Goal: Obtain resource: Obtain resource

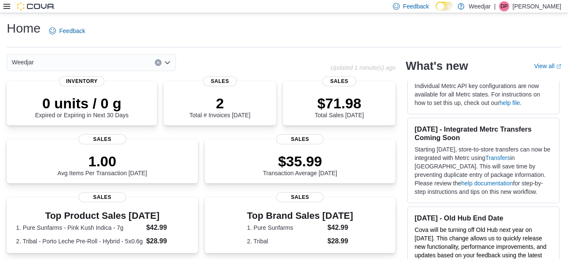
scroll to position [543, 0]
click at [10, 8] on div at bounding box center [29, 6] width 52 height 8
click at [7, 8] on icon at bounding box center [6, 6] width 7 height 5
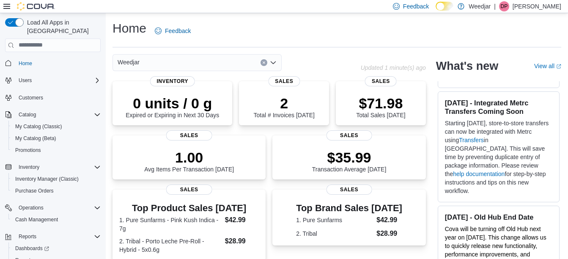
scroll to position [0, 0]
click at [27, 257] on span "Reports" at bounding box center [24, 260] width 18 height 7
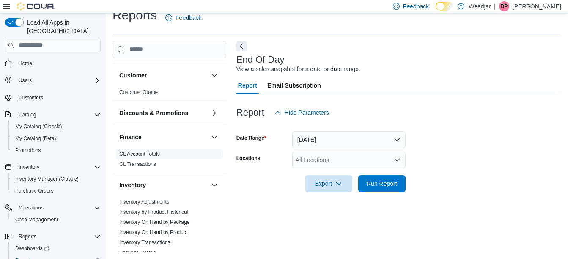
scroll to position [43, 0]
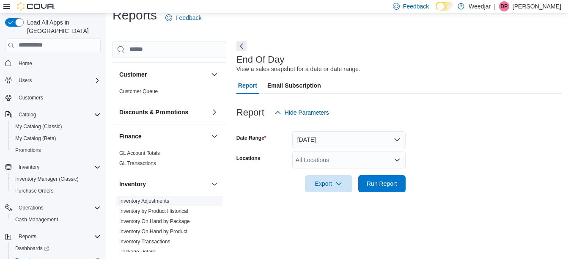
click at [138, 200] on link "Inventory Adjustments" at bounding box center [144, 201] width 50 height 6
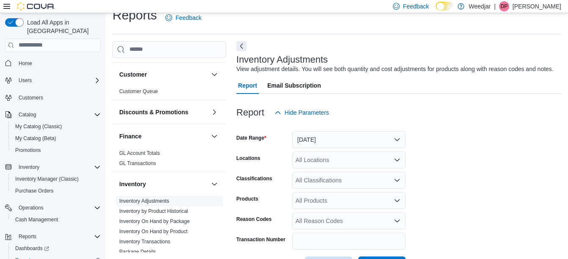
scroll to position [19, 0]
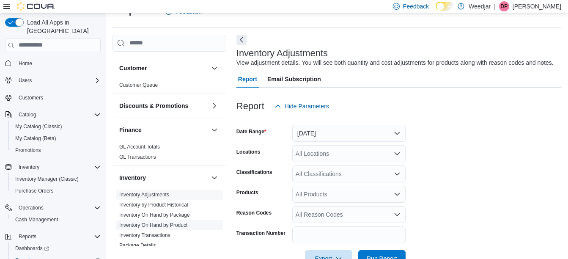
click at [143, 224] on link "Inventory On Hand by Product" at bounding box center [153, 225] width 68 height 6
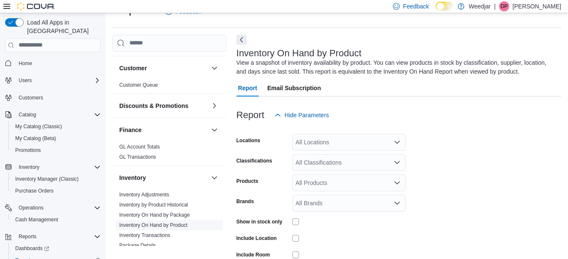
scroll to position [28, 0]
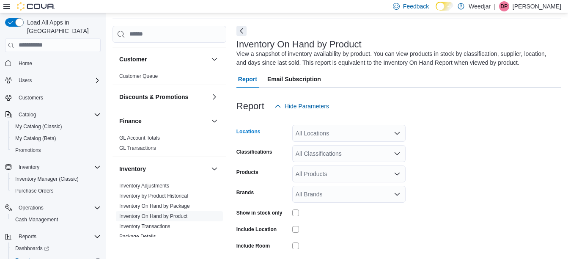
click at [364, 132] on div "All Locations" at bounding box center [348, 133] width 113 height 17
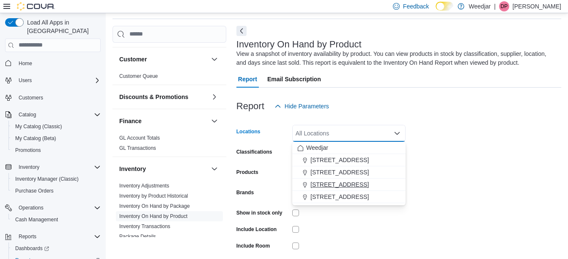
click at [351, 184] on span "355 Oakwood Ave" at bounding box center [339, 184] width 58 height 8
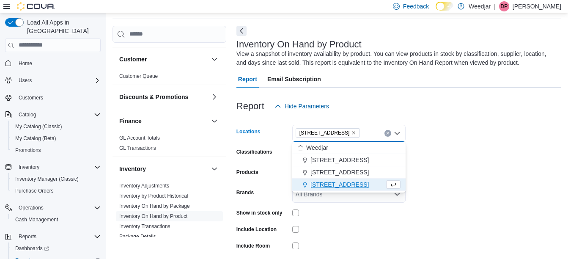
click at [431, 159] on form "Locations 355 Oakwood Ave Combo box. Selected. 355 Oakwood Ave. Press Backspace…" at bounding box center [398, 204] width 325 height 178
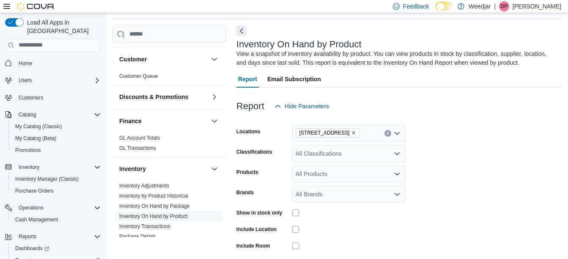
click at [380, 150] on div "All Classifications" at bounding box center [348, 153] width 113 height 17
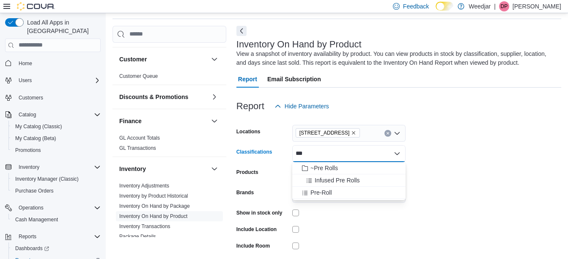
type input "***"
click at [362, 172] on div "~Pre Rolls Infused Pre Rolls Pre-Roll" at bounding box center [348, 180] width 113 height 37
click at [354, 168] on div "~Pre Rolls" at bounding box center [348, 168] width 103 height 8
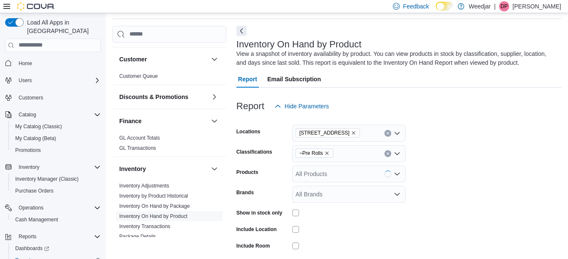
click at [459, 189] on form "Locations 355 Oakwood Ave Classifications ~Pre Rolls Products All Products Bran…" at bounding box center [398, 204] width 325 height 178
click at [367, 176] on div "All Products" at bounding box center [348, 173] width 113 height 17
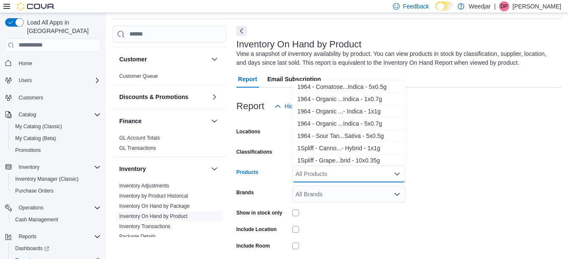
click at [290, 211] on div "Show in stock only" at bounding box center [320, 212] width 169 height 13
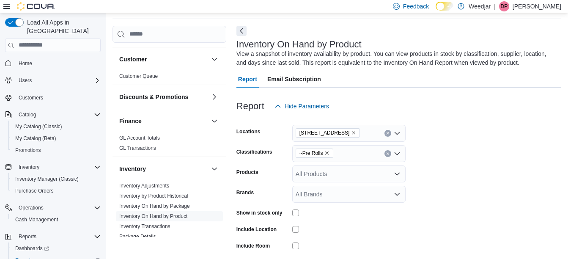
click at [299, 229] on div at bounding box center [348, 229] width 113 height 7
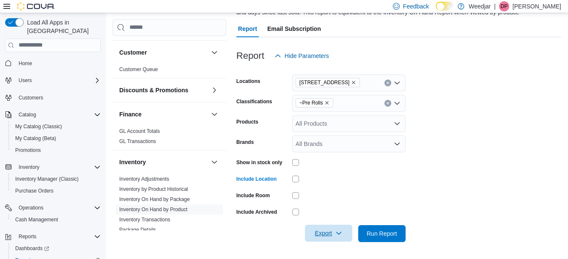
click at [332, 231] on span "Export" at bounding box center [328, 233] width 37 height 17
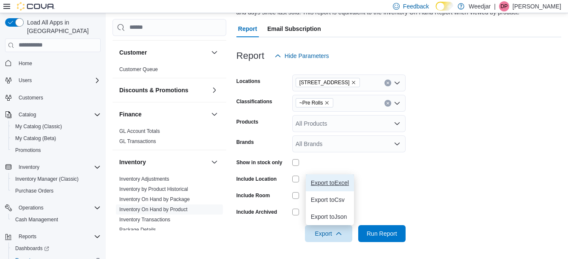
click at [347, 183] on span "Export to Excel" at bounding box center [330, 182] width 38 height 7
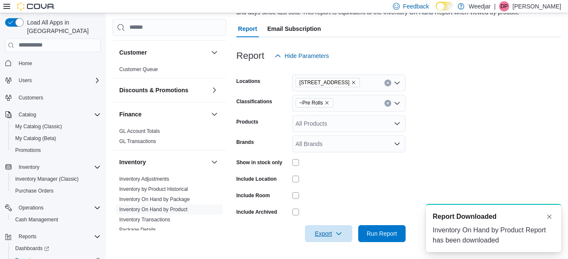
scroll to position [0, 0]
click at [352, 144] on div "All Brands" at bounding box center [348, 143] width 113 height 17
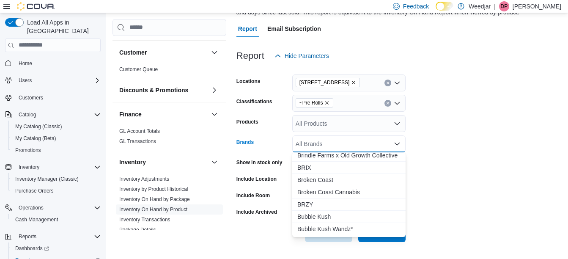
scroll to position [2710, 0]
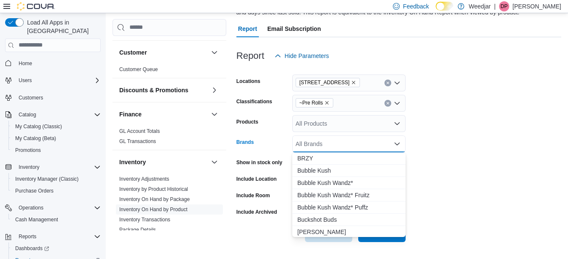
click at [440, 215] on form "Locations 355 Oakwood Ave Classifications ~Pre Rolls Products All Products Bran…" at bounding box center [398, 153] width 325 height 178
